Goal: Information Seeking & Learning: Learn about a topic

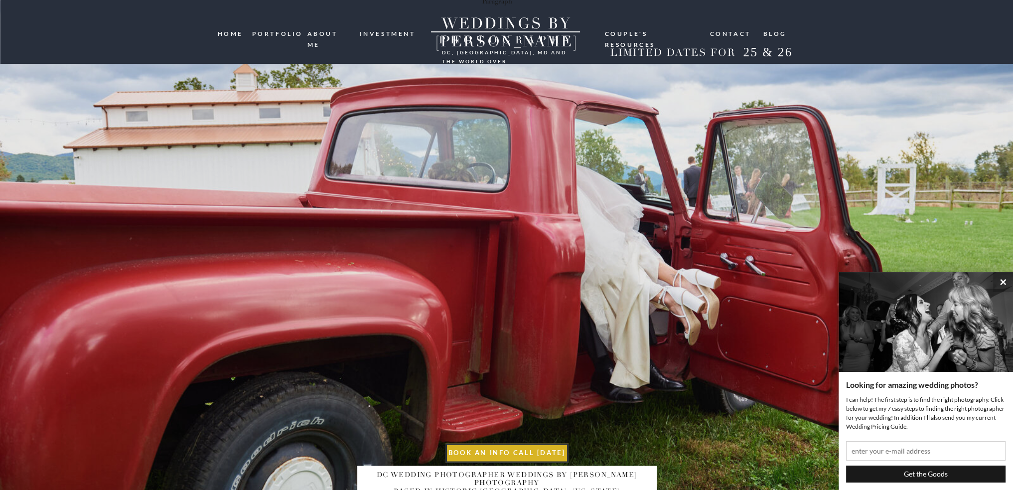
click at [266, 34] on nav "portfolio" at bounding box center [276, 32] width 48 height 9
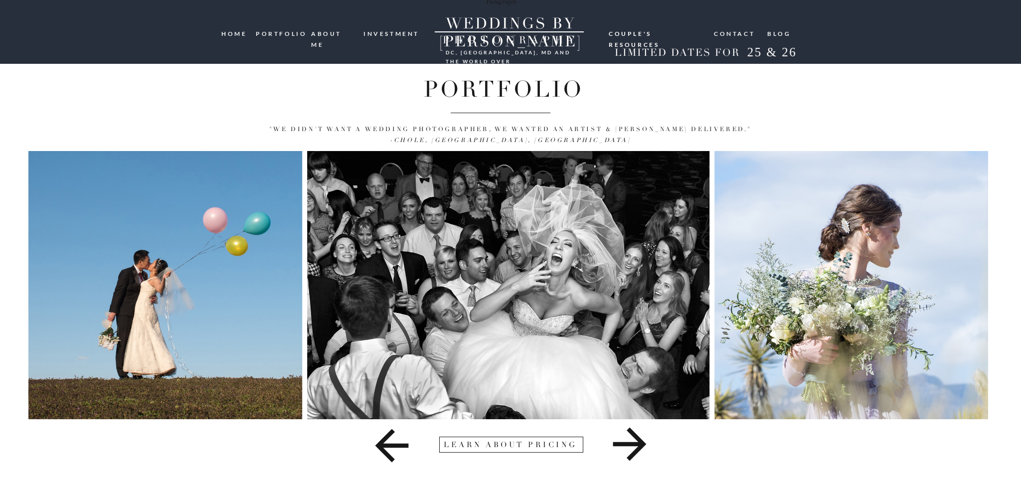
click at [628, 450] on icon at bounding box center [630, 444] width 476 height 50
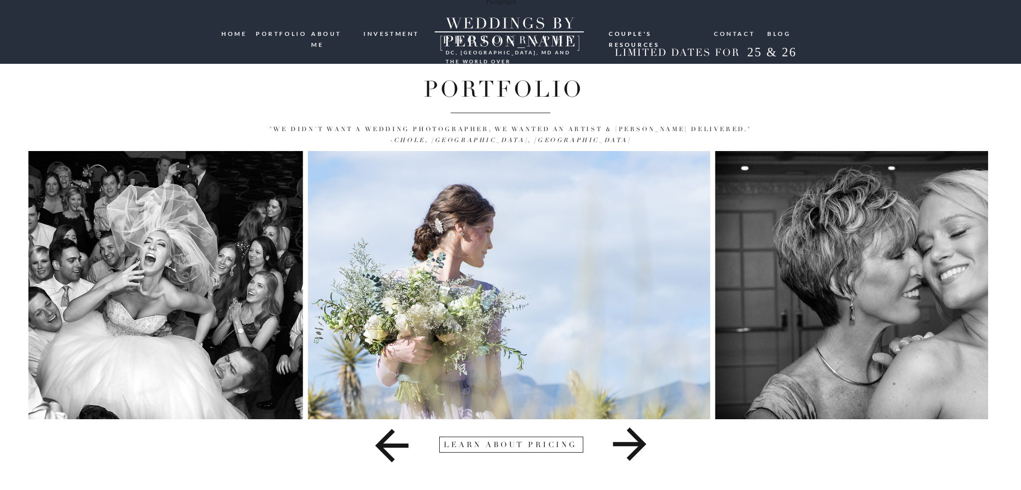
click at [628, 448] on icon at bounding box center [630, 444] width 476 height 50
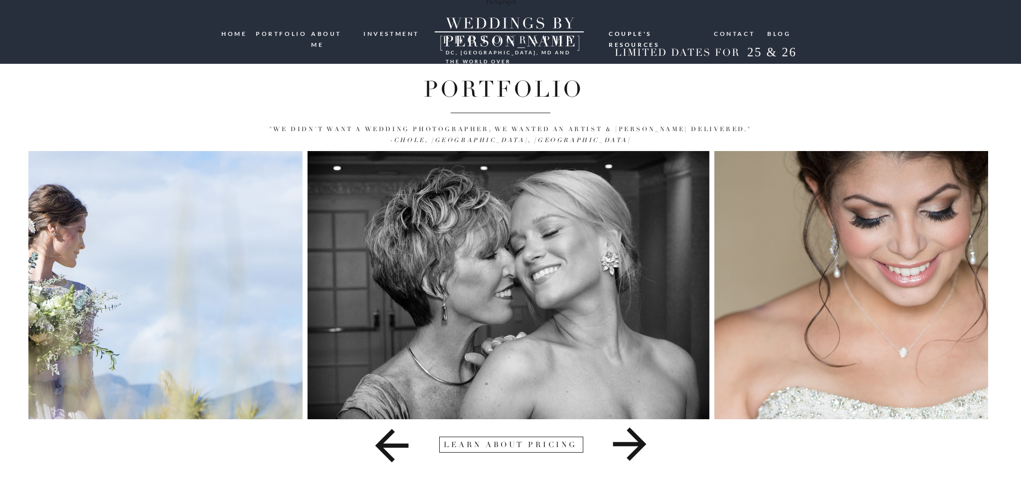
click at [623, 447] on icon at bounding box center [630, 444] width 476 height 50
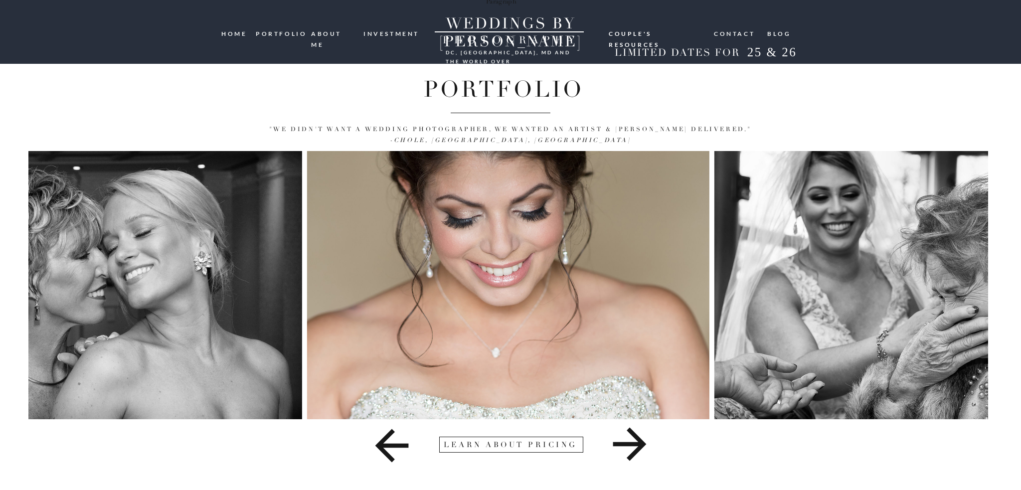
click at [623, 447] on icon at bounding box center [630, 444] width 476 height 50
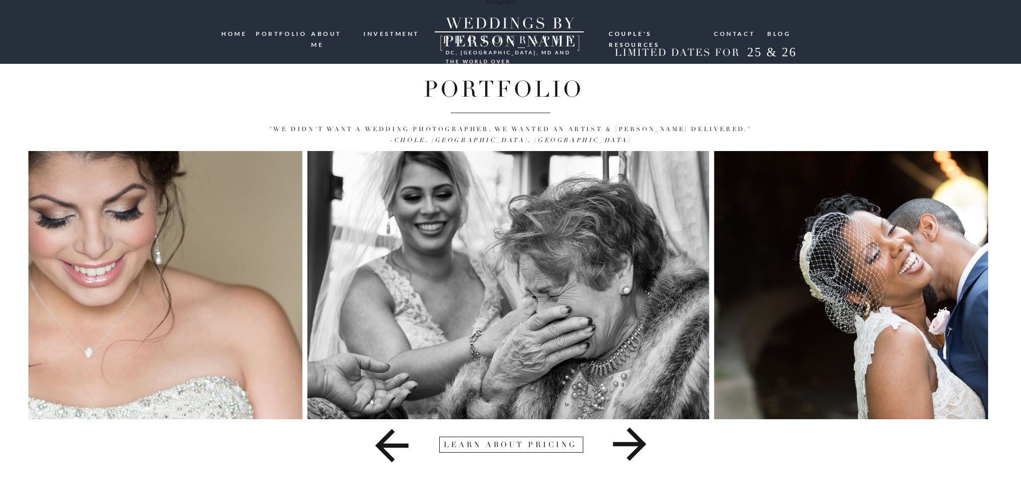
click at [623, 447] on icon at bounding box center [630, 444] width 476 height 50
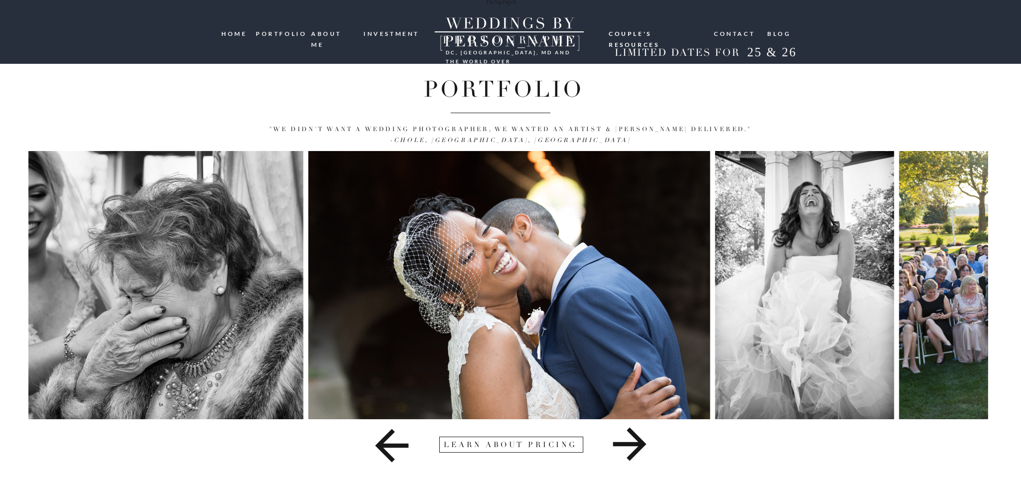
click at [623, 447] on icon at bounding box center [630, 444] width 476 height 50
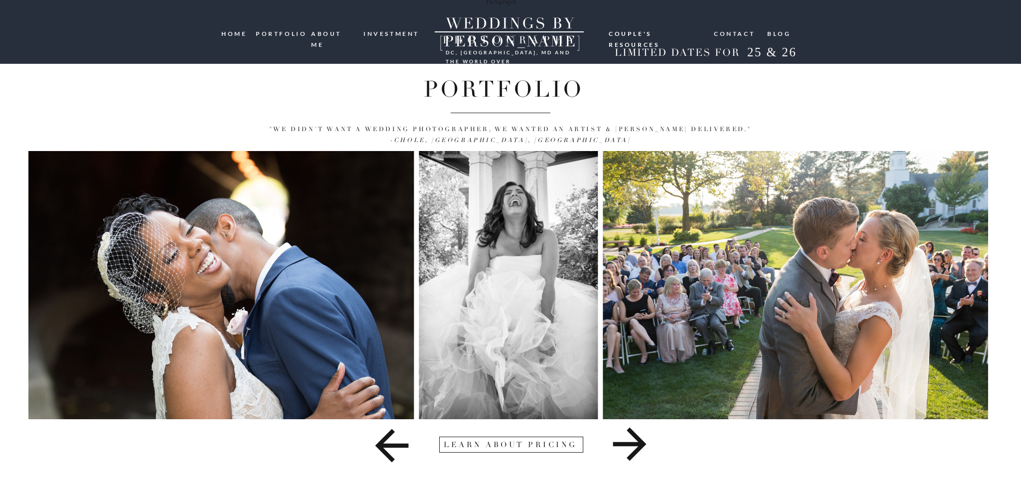
click at [623, 447] on icon at bounding box center [630, 444] width 476 height 50
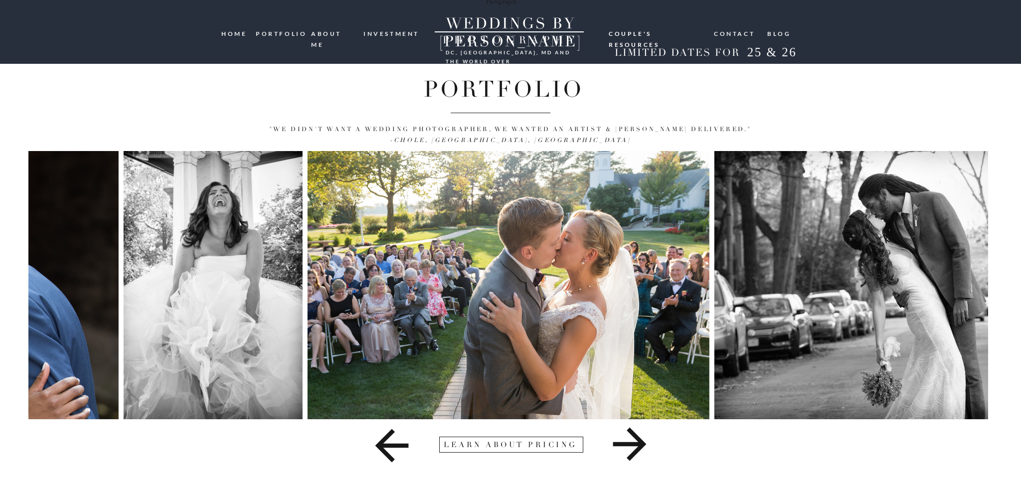
click at [623, 447] on icon at bounding box center [630, 444] width 476 height 50
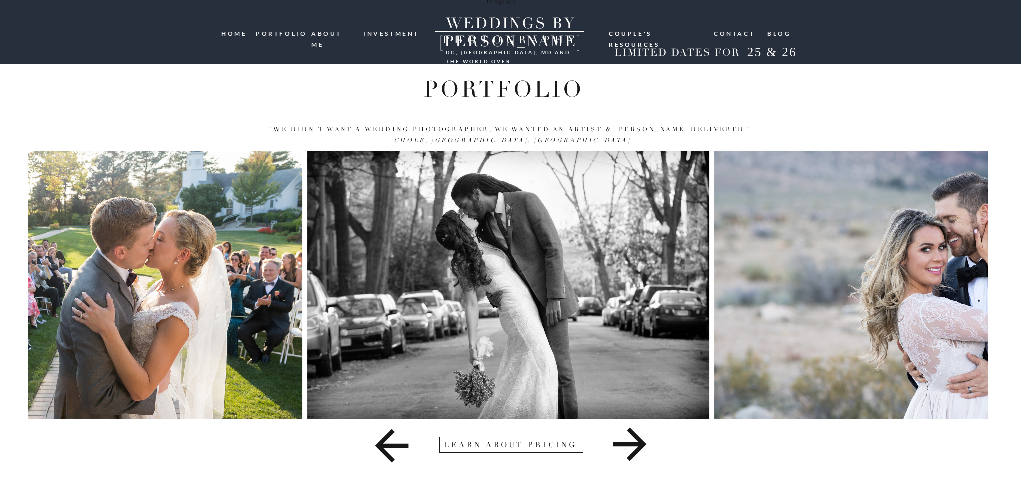
click at [623, 447] on icon at bounding box center [630, 444] width 476 height 50
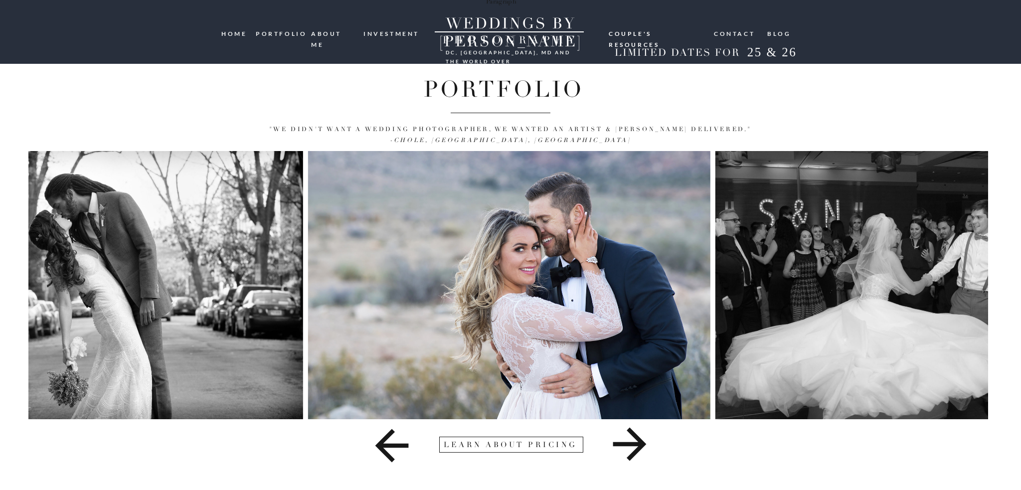
click at [623, 447] on icon at bounding box center [630, 444] width 476 height 50
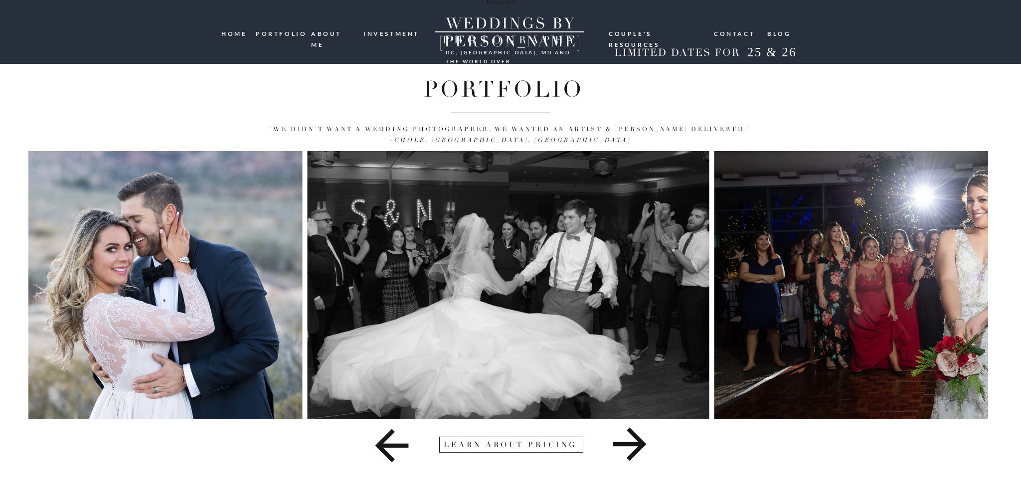
click at [623, 447] on icon at bounding box center [630, 444] width 476 height 50
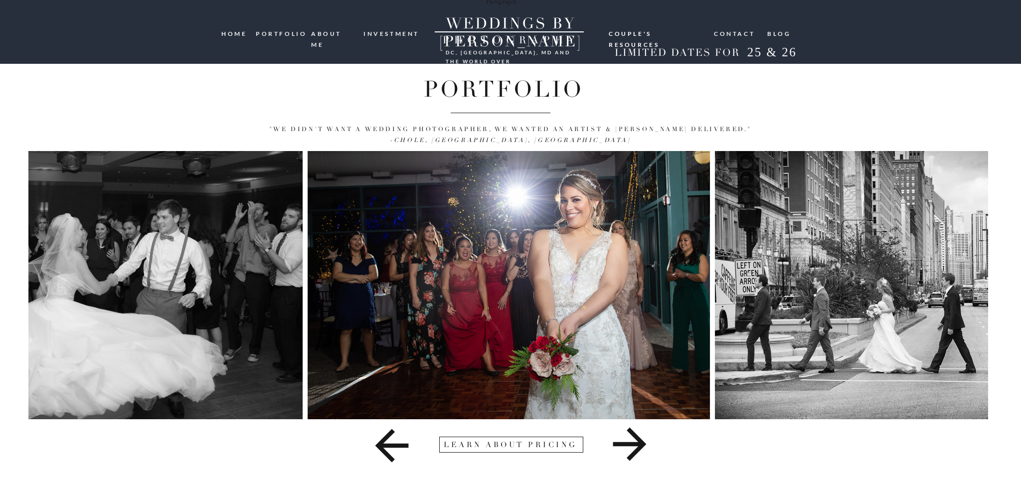
click at [623, 447] on icon at bounding box center [630, 444] width 476 height 50
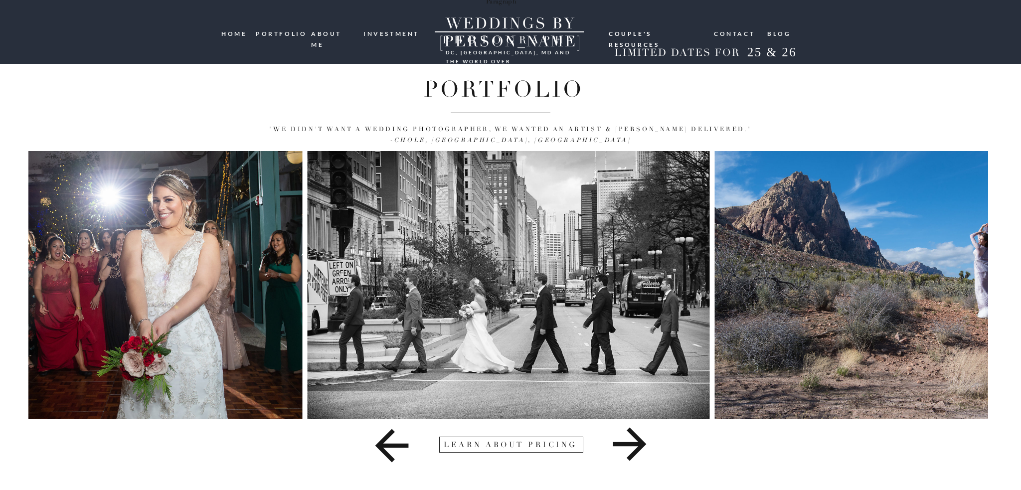
click at [623, 447] on icon at bounding box center [630, 444] width 476 height 50
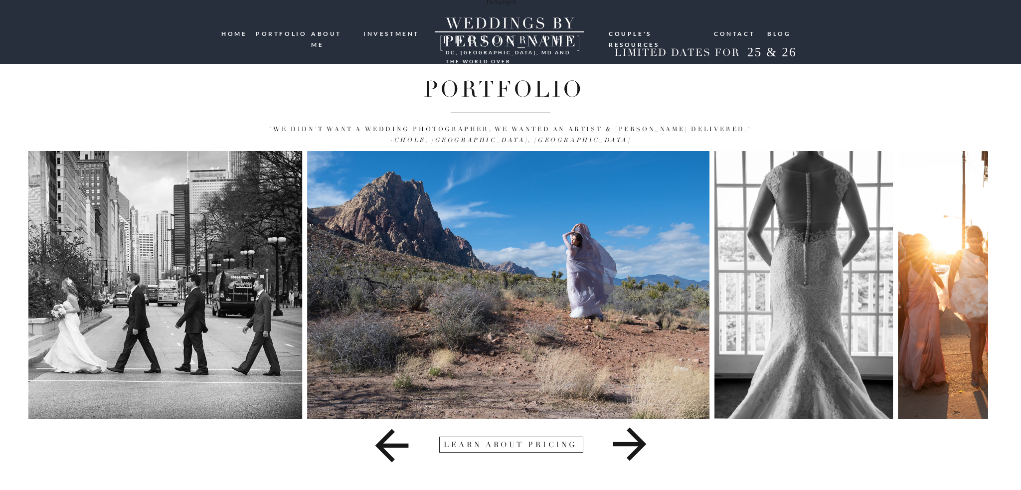
click at [623, 447] on icon at bounding box center [630, 444] width 476 height 50
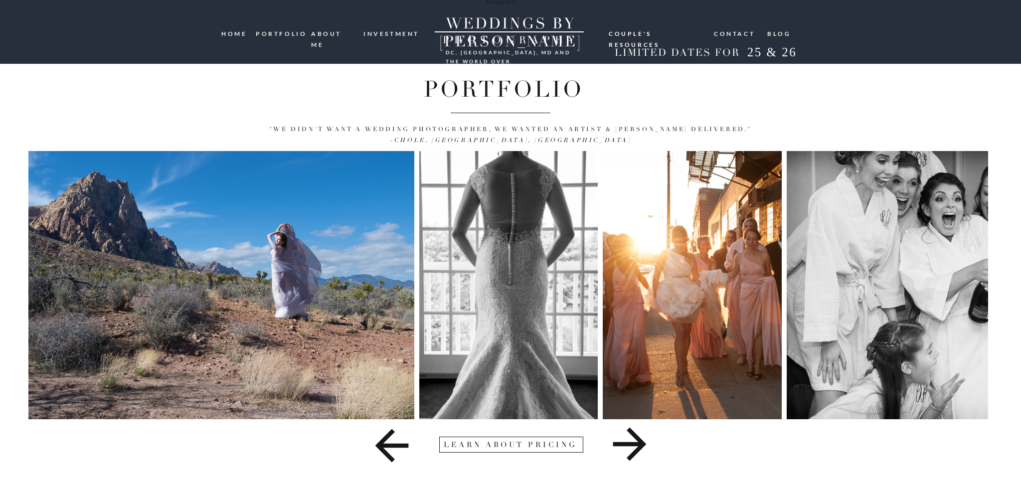
click at [623, 447] on icon at bounding box center [630, 444] width 476 height 50
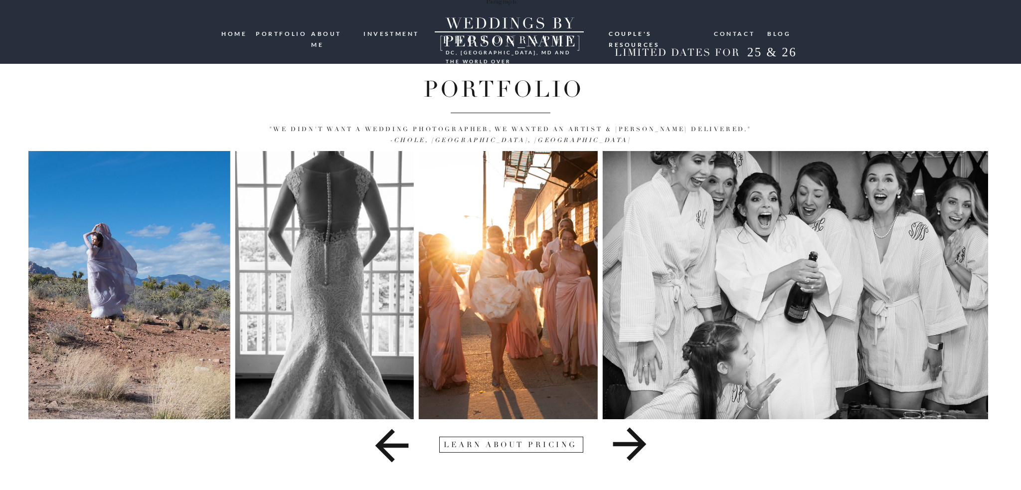
click at [623, 447] on icon at bounding box center [630, 444] width 476 height 50
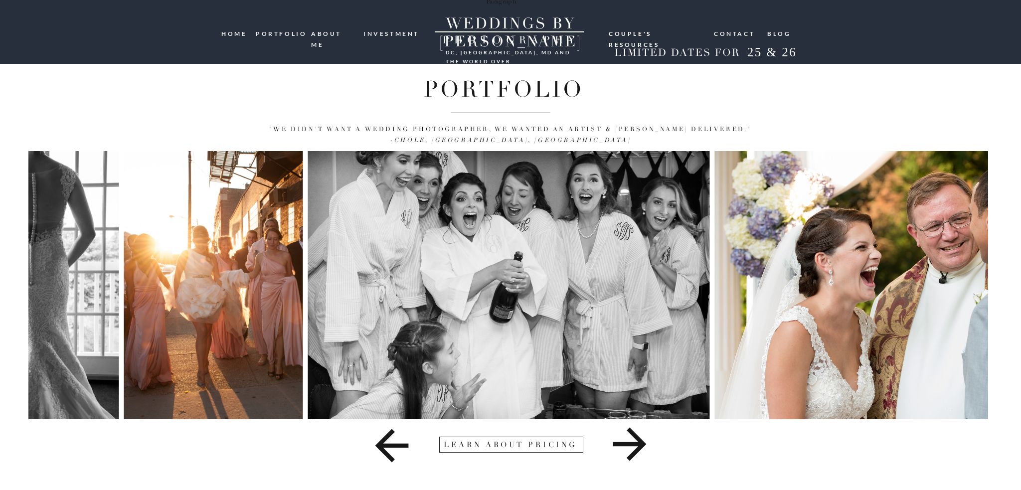
click at [623, 447] on icon at bounding box center [630, 444] width 476 height 50
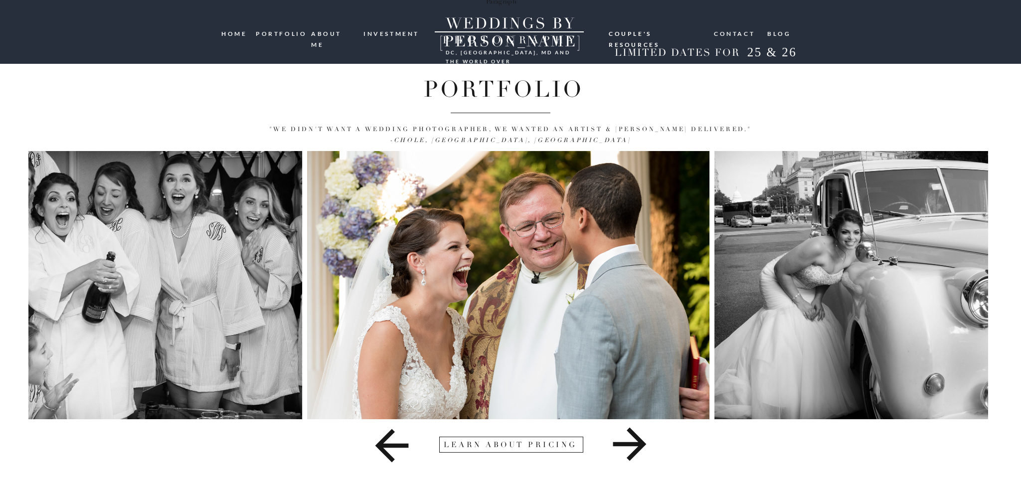
click at [623, 447] on icon at bounding box center [630, 444] width 476 height 50
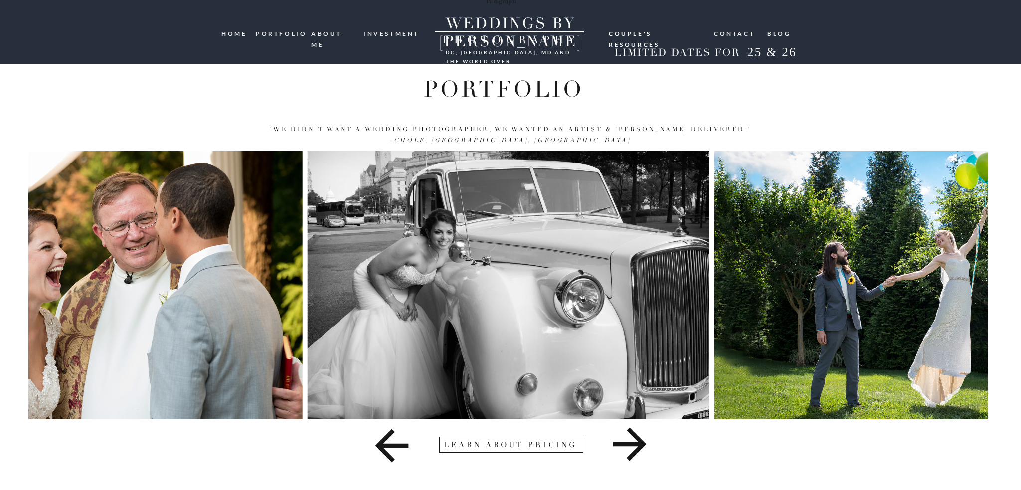
click at [623, 447] on icon at bounding box center [630, 444] width 476 height 50
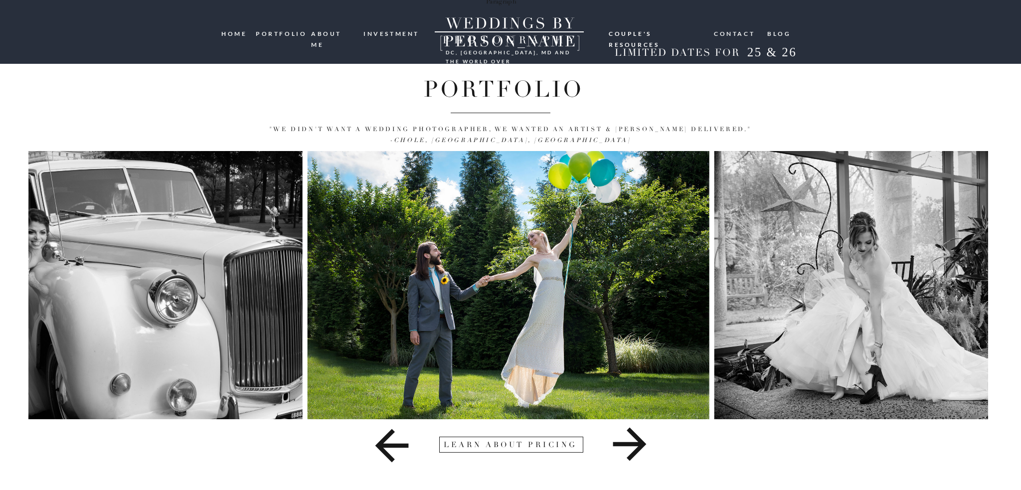
click at [623, 447] on icon at bounding box center [630, 444] width 476 height 50
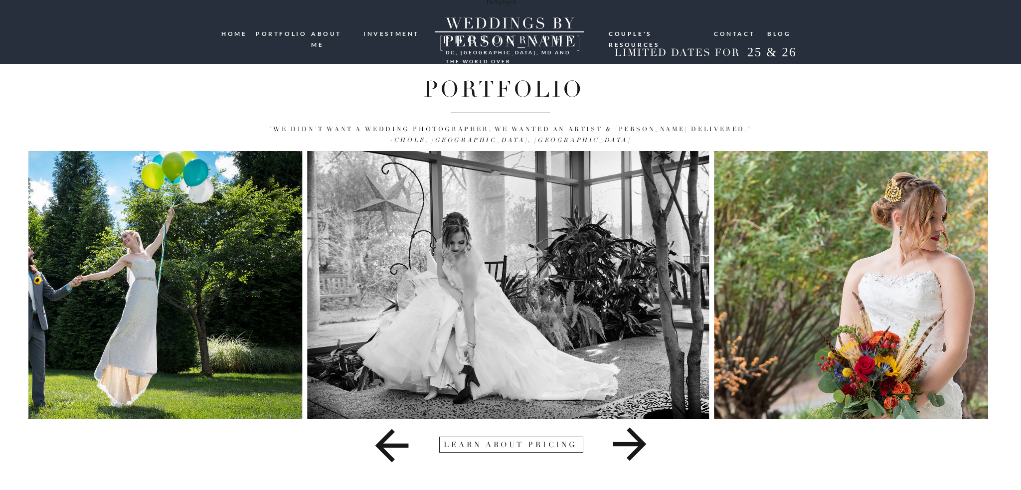
click at [623, 447] on icon at bounding box center [630, 444] width 476 height 50
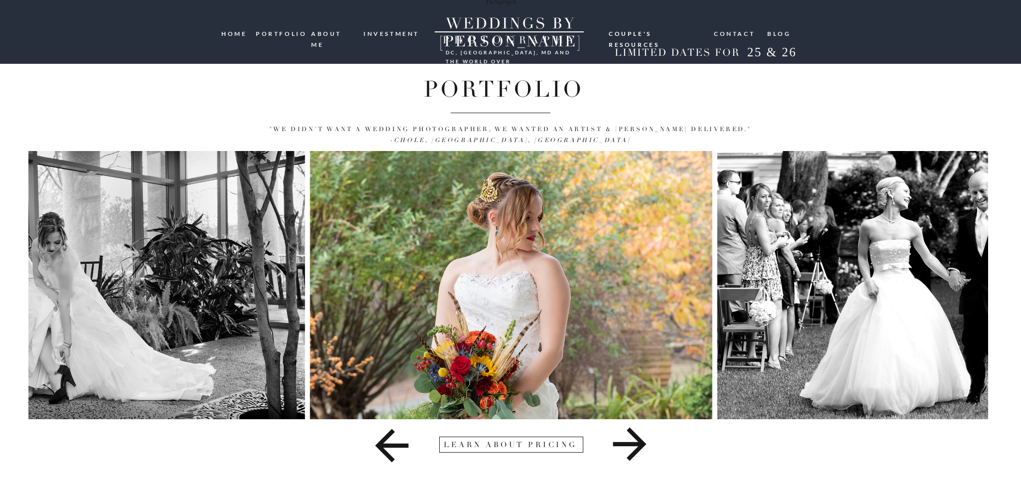
click at [623, 447] on icon at bounding box center [630, 444] width 476 height 50
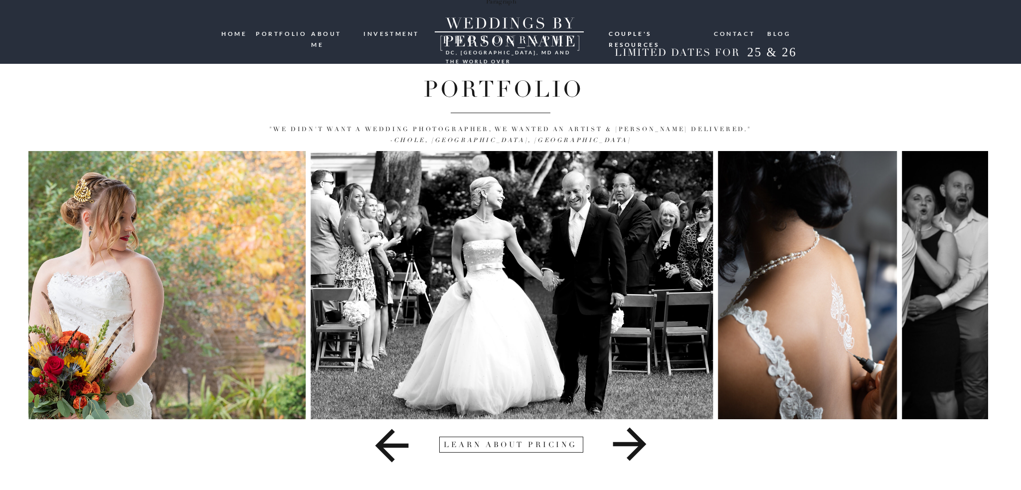
click at [623, 447] on icon at bounding box center [630, 444] width 476 height 50
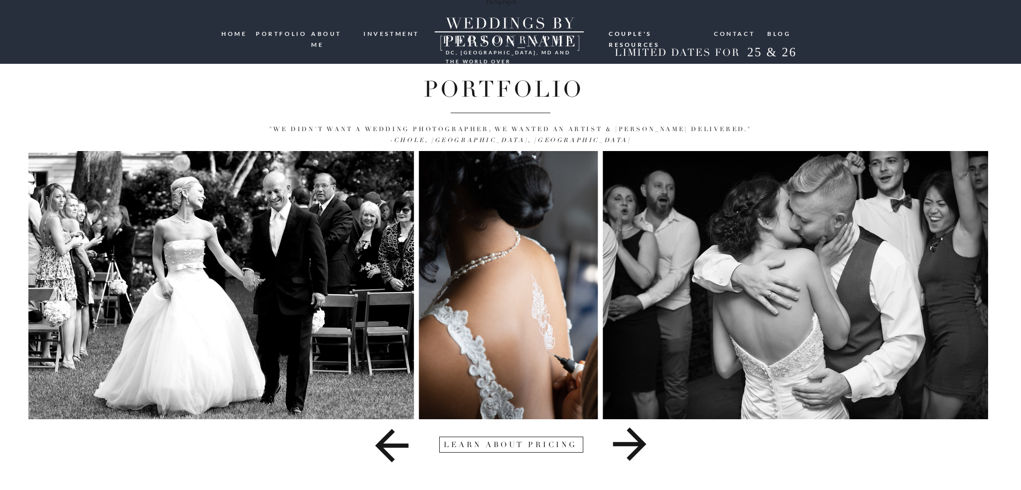
click at [623, 447] on icon at bounding box center [630, 444] width 476 height 50
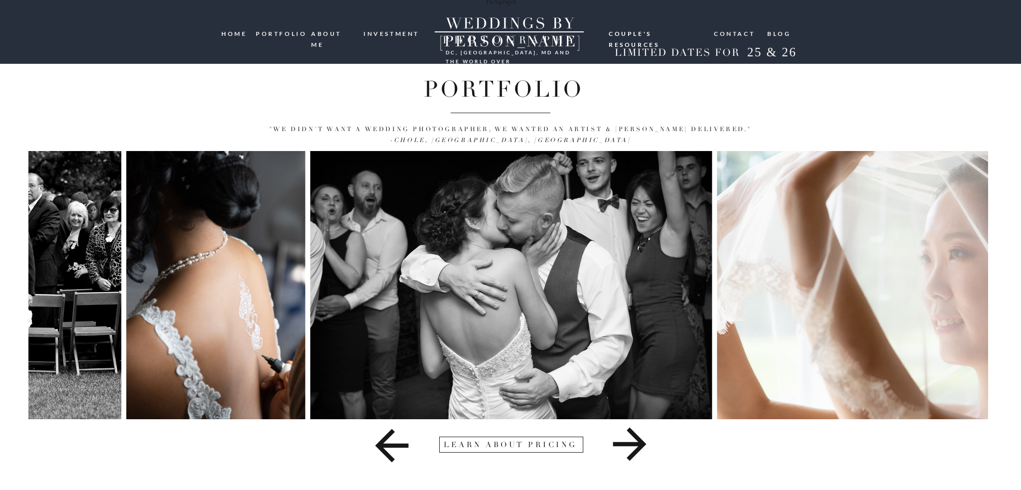
click at [623, 447] on icon at bounding box center [630, 444] width 476 height 50
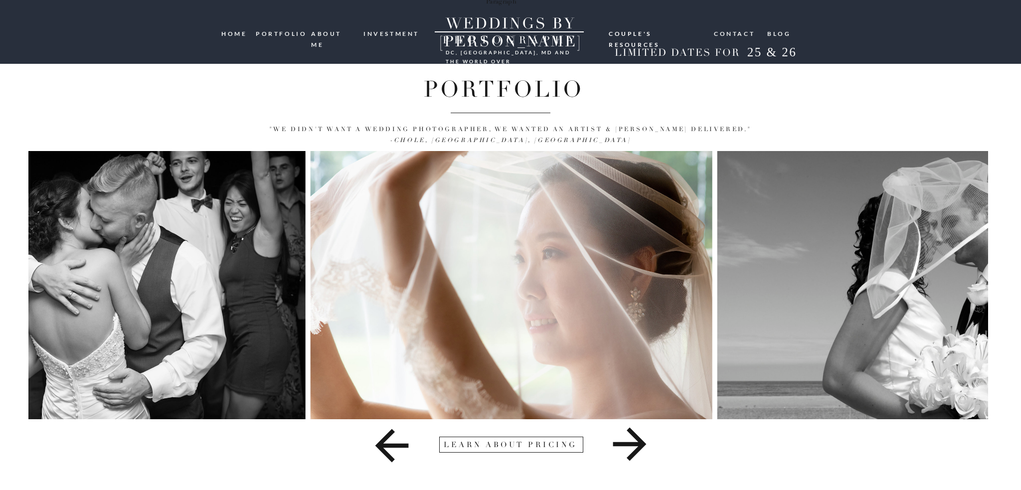
click at [623, 447] on icon at bounding box center [630, 444] width 476 height 50
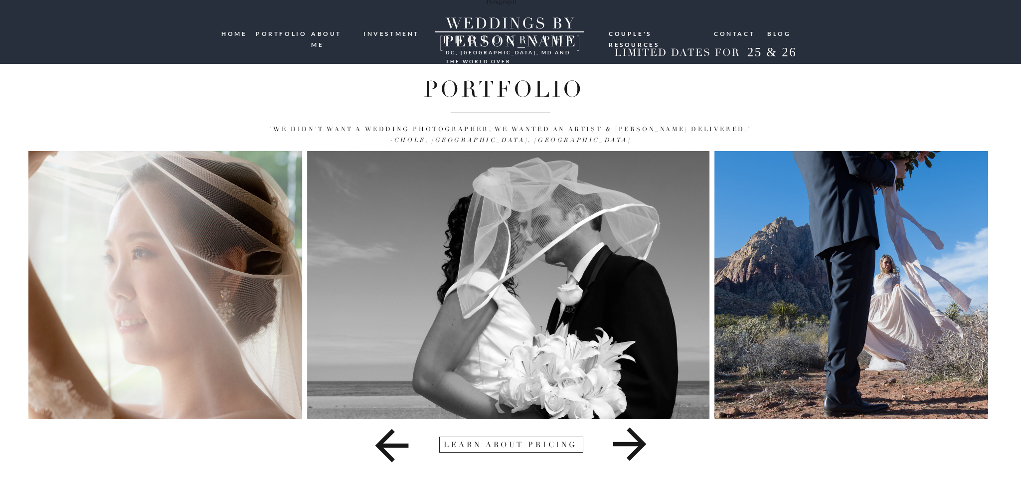
click at [623, 447] on icon at bounding box center [630, 444] width 476 height 50
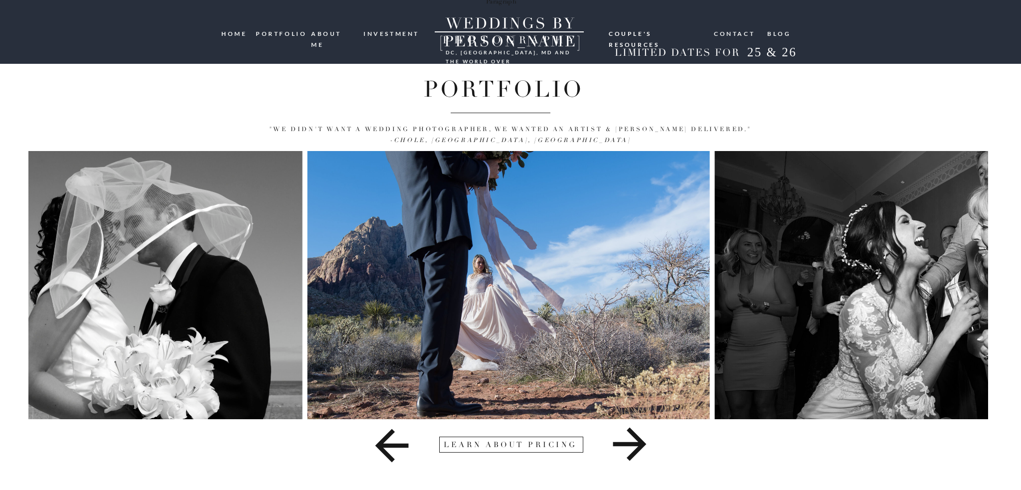
click at [623, 447] on icon at bounding box center [630, 444] width 476 height 50
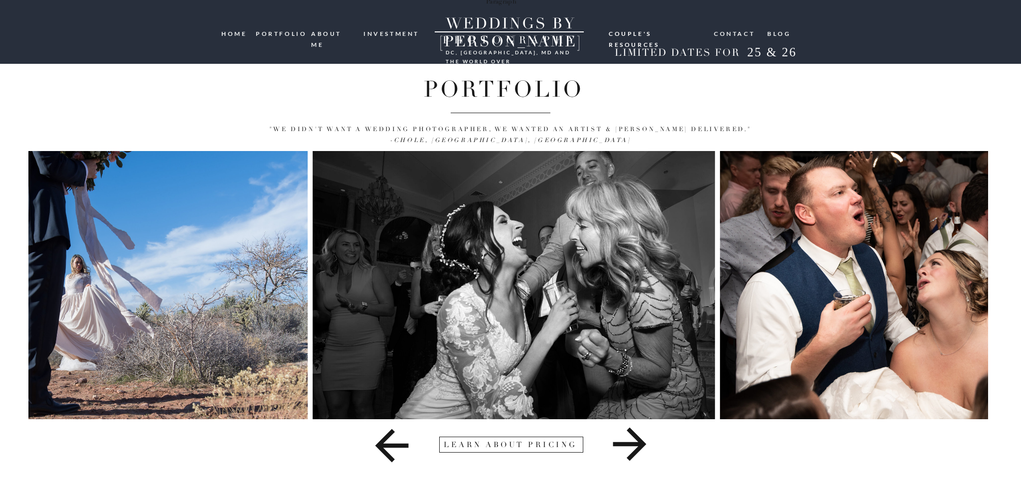
click at [623, 447] on icon at bounding box center [630, 444] width 476 height 50
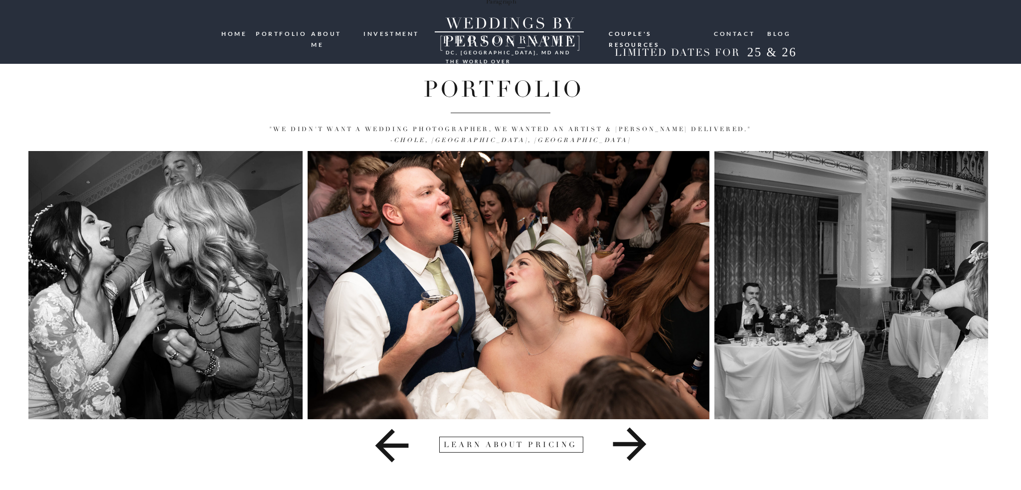
click at [623, 447] on icon at bounding box center [630, 444] width 476 height 50
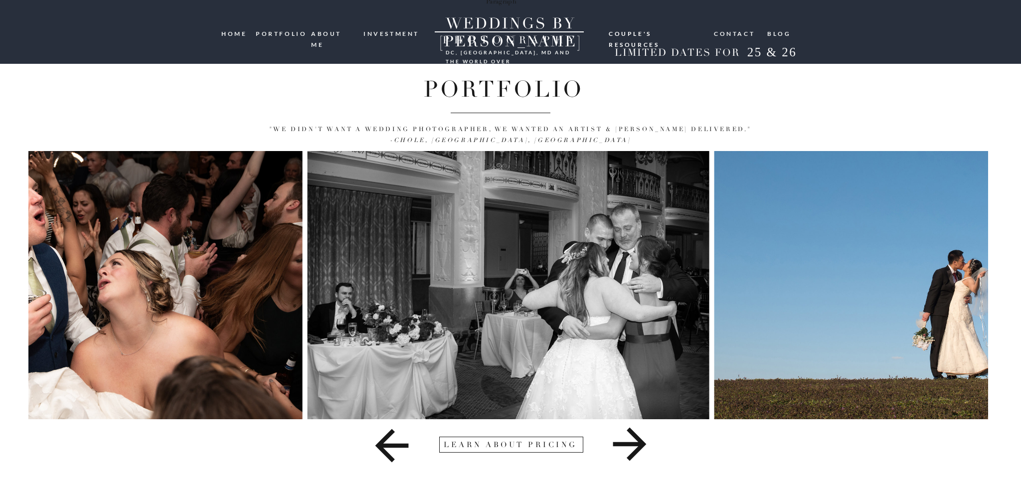
click at [623, 447] on icon at bounding box center [630, 444] width 476 height 50
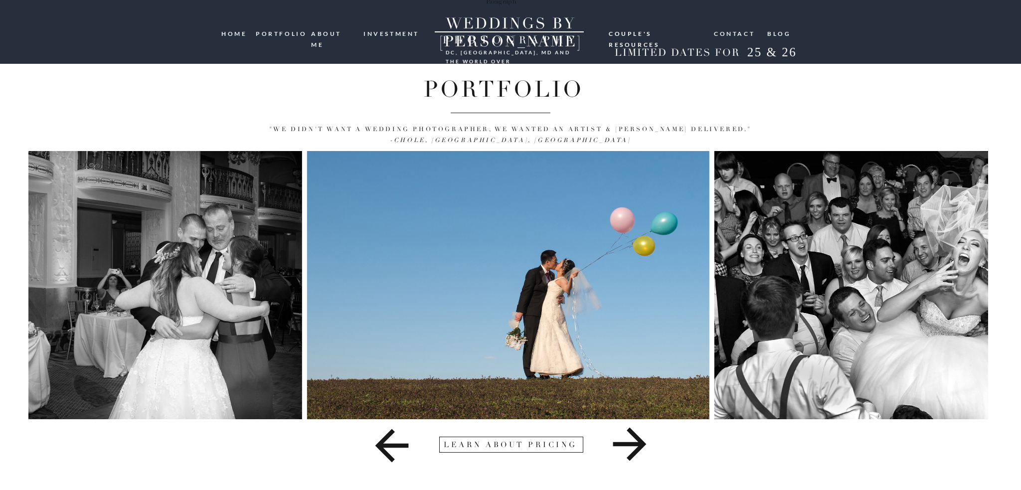
click at [623, 447] on icon at bounding box center [630, 444] width 476 height 50
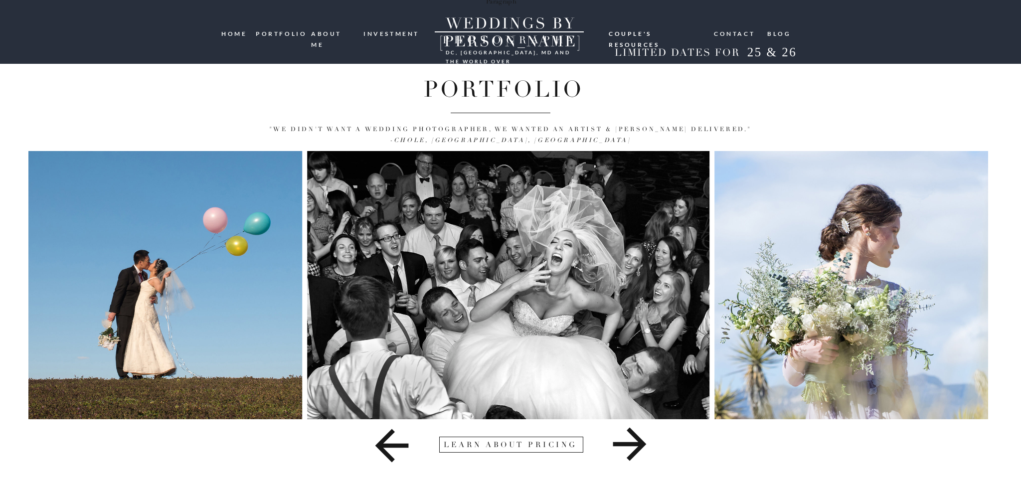
click at [623, 447] on icon at bounding box center [630, 444] width 476 height 50
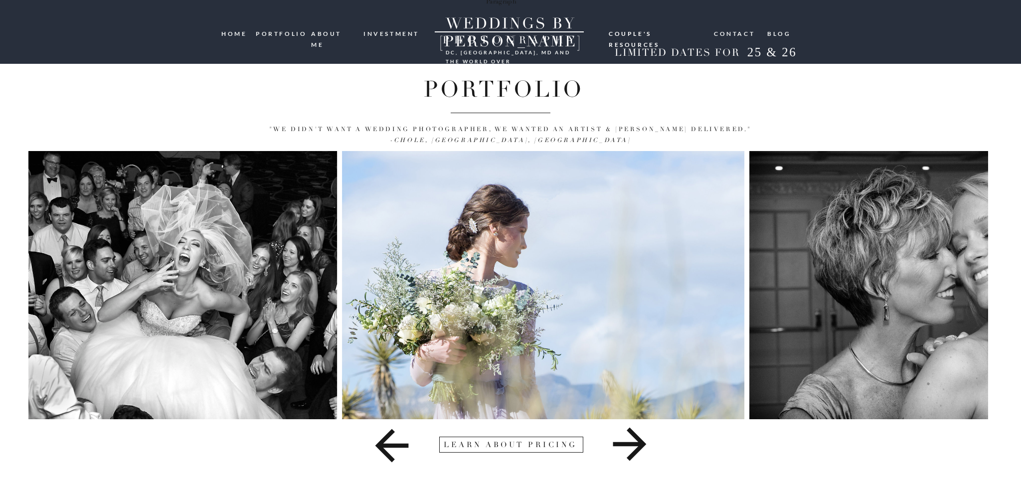
click at [623, 447] on icon at bounding box center [630, 444] width 476 height 50
